Goal: Information Seeking & Learning: Learn about a topic

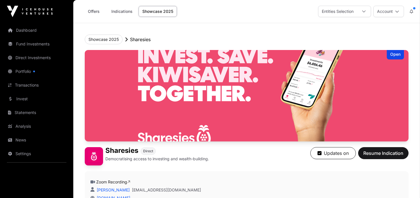
click at [25, 99] on link "Invest" at bounding box center [37, 99] width 64 height 13
click at [22, 100] on link "Invest" at bounding box center [37, 99] width 64 height 13
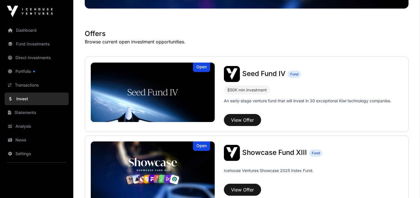
scroll to position [90, 0]
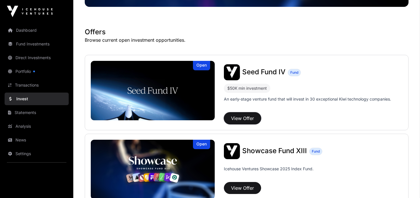
click at [241, 119] on button "View Offer" at bounding box center [242, 119] width 37 height 12
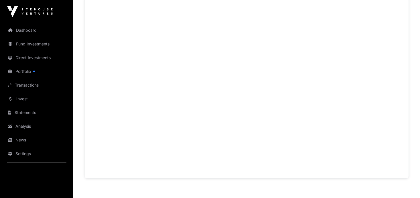
scroll to position [398, 0]
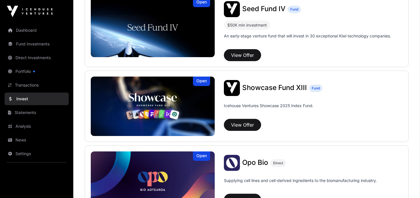
scroll to position [161, 0]
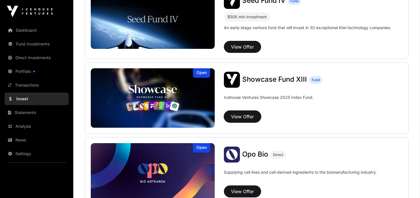
click at [241, 119] on button "View Offer" at bounding box center [242, 117] width 37 height 12
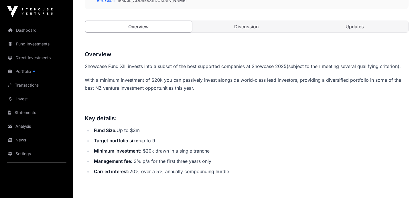
scroll to position [201, 0]
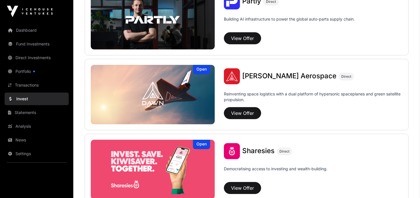
scroll to position [624, 0]
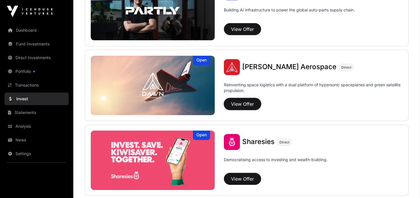
click at [234, 104] on button "View Offer" at bounding box center [242, 104] width 37 height 12
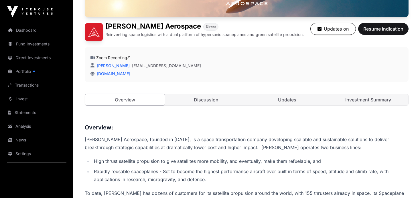
scroll to position [127, 0]
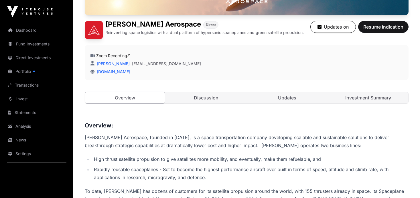
click at [195, 97] on link "Discussion" at bounding box center [206, 97] width 80 height 11
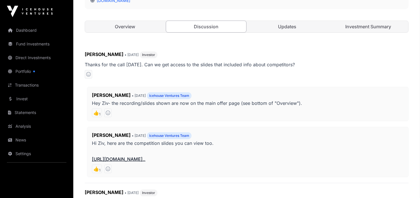
scroll to position [190, 0]
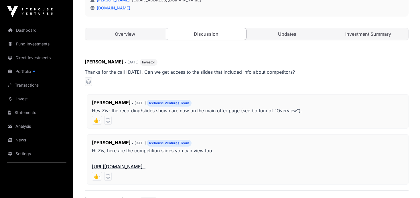
click at [289, 33] on link "Updates" at bounding box center [287, 33] width 80 height 11
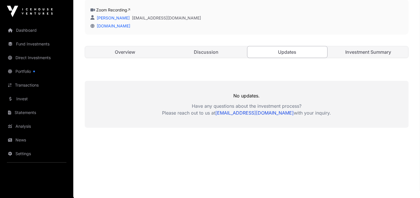
click at [359, 52] on link "Investment Summary" at bounding box center [369, 51] width 80 height 11
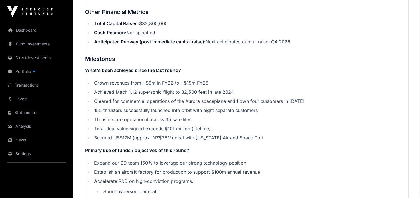
scroll to position [1000, 0]
